Goal: Task Accomplishment & Management: Manage account settings

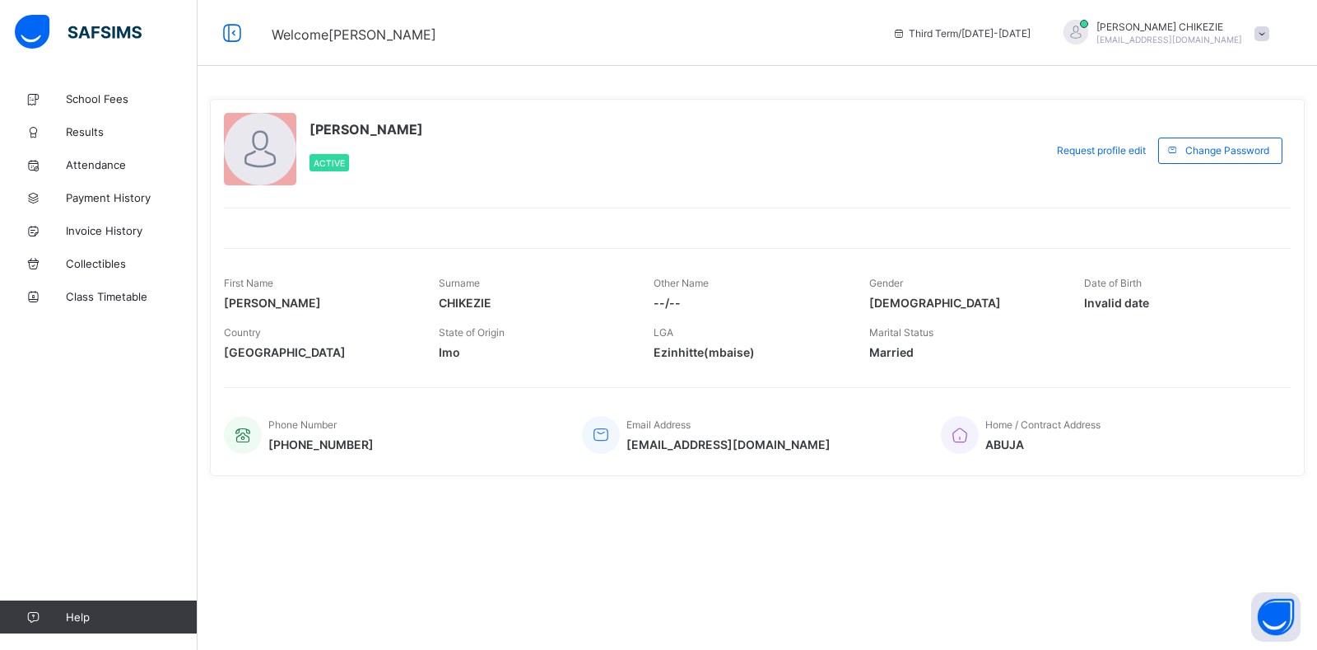
click at [1255, 31] on div at bounding box center [1262, 33] width 15 height 12
click at [1205, 154] on span "Logout" at bounding box center [1216, 162] width 109 height 19
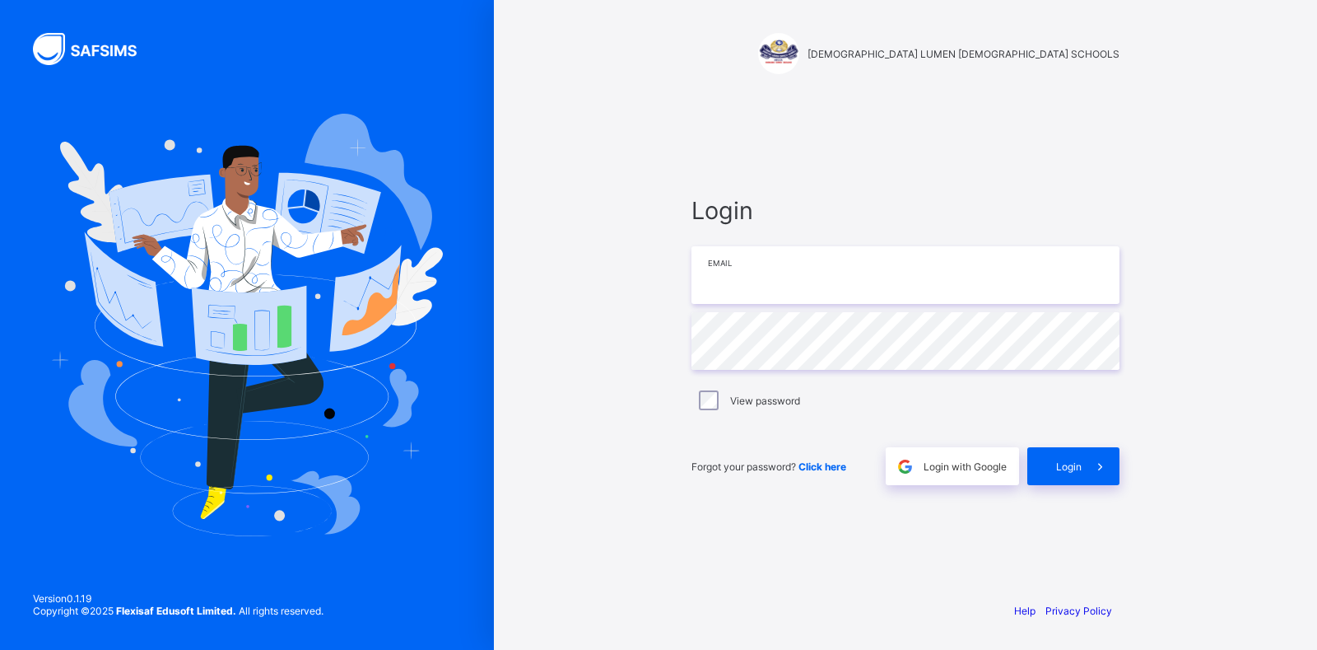
type input "**********"
click at [1059, 466] on span "Login" at bounding box center [1069, 466] width 26 height 12
